Goal: Navigation & Orientation: Find specific page/section

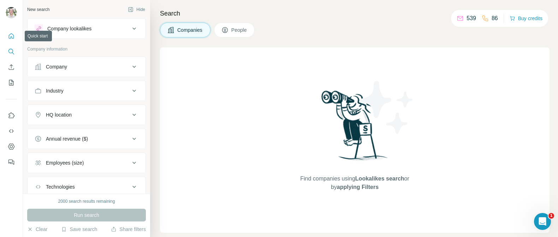
click at [9, 37] on icon "Quick start" at bounding box center [11, 35] width 5 height 5
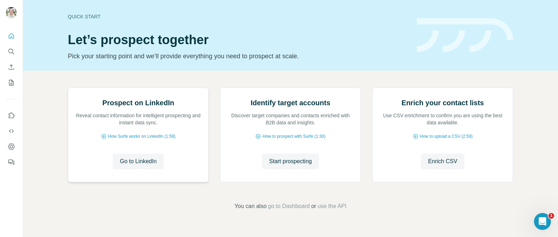
scroll to position [68, 0]
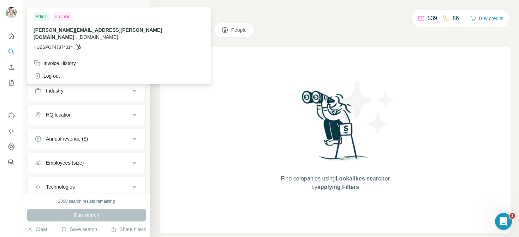
click at [12, 14] on img at bounding box center [11, 12] width 11 height 11
click at [12, 37] on icon "Quick start" at bounding box center [11, 35] width 5 height 5
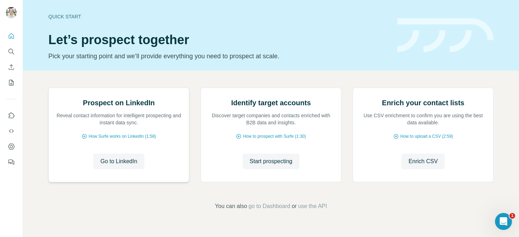
scroll to position [68, 0]
click at [10, 144] on icon "Dashboard" at bounding box center [11, 146] width 7 height 7
